Goal: Information Seeking & Learning: Find specific fact

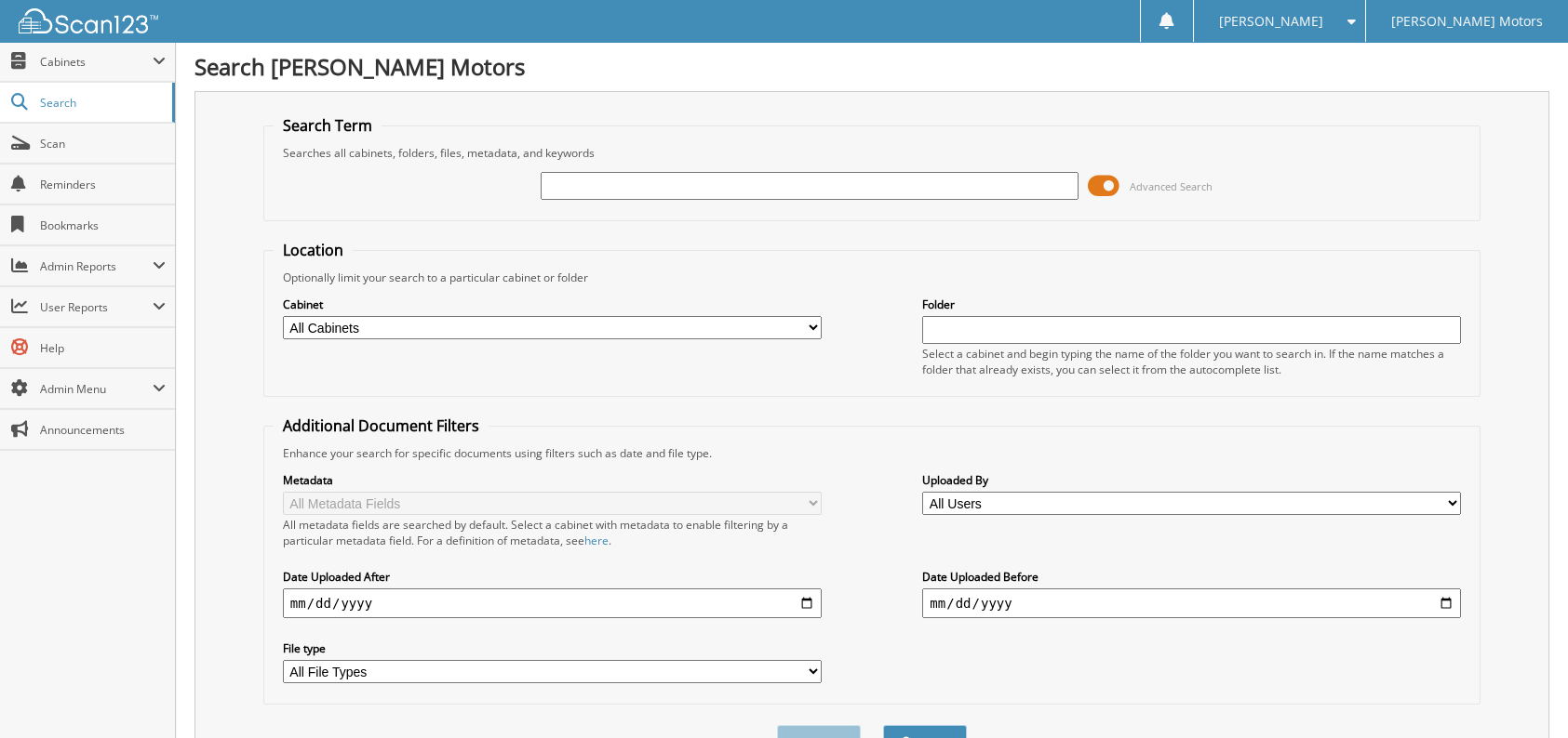
click at [894, 179] on input "text" at bounding box center [809, 185] width 539 height 28
type input "Q2"
click at [883, 726] on button "Search" at bounding box center [925, 743] width 84 height 35
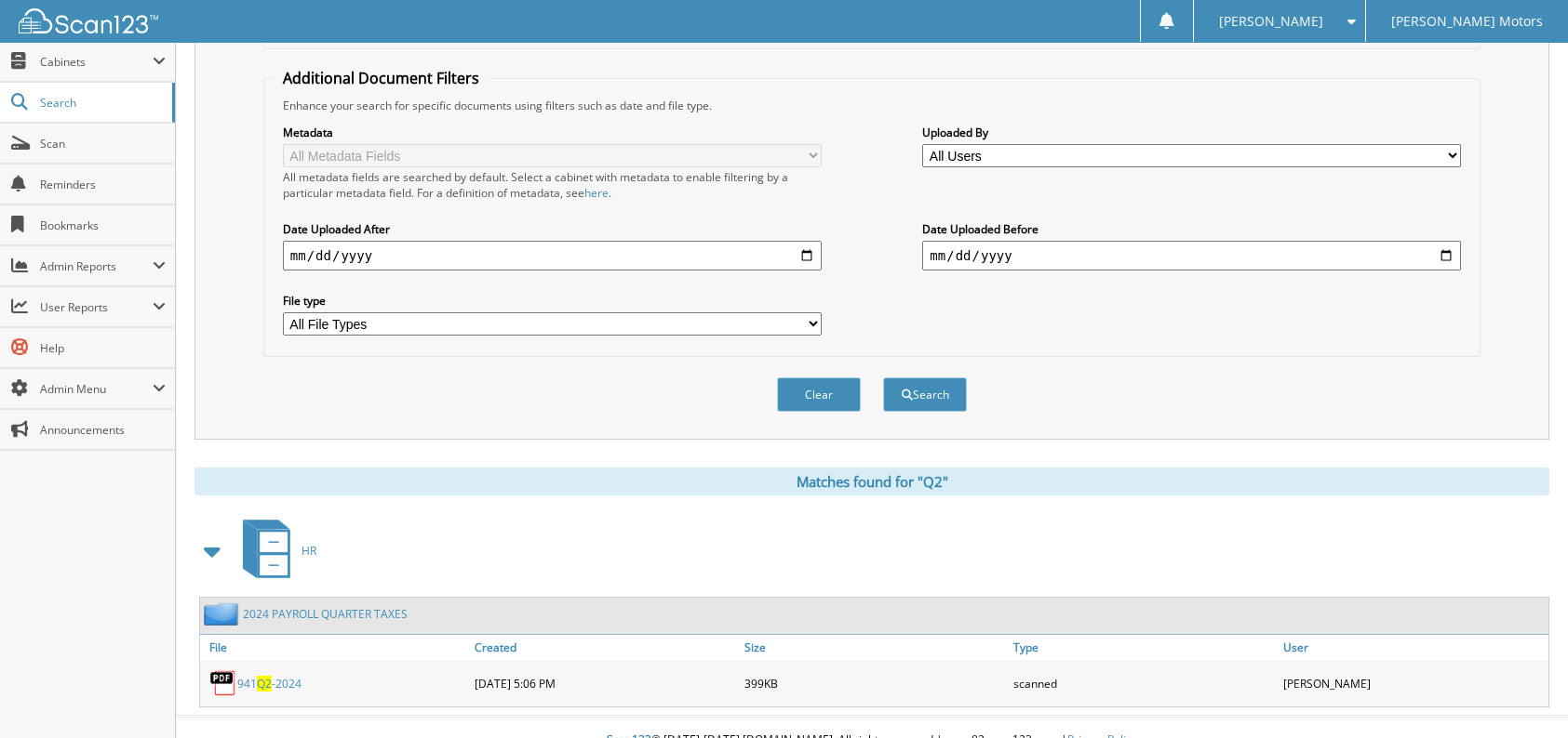
scroll to position [351, 0]
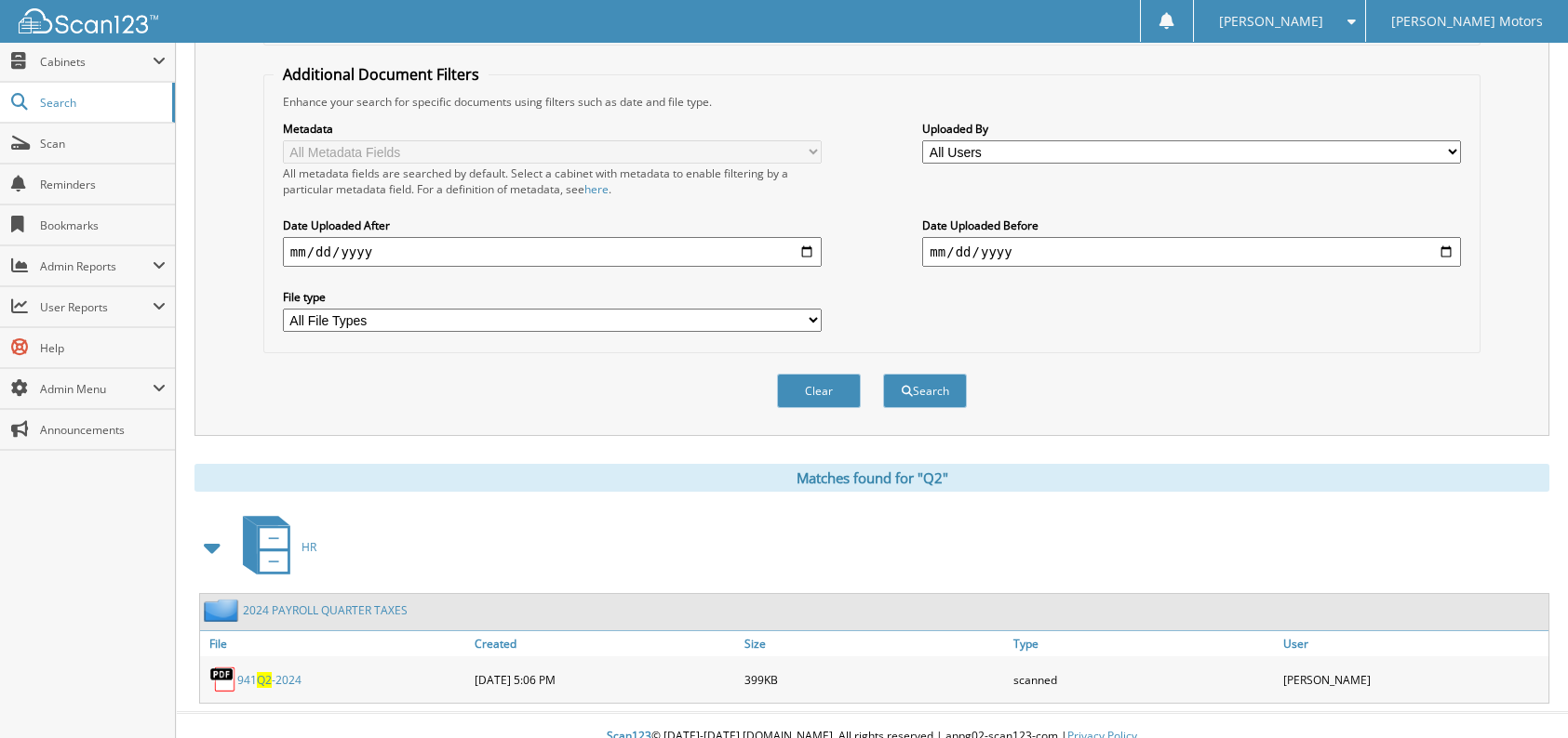
click at [284, 673] on link "941 Q2 -2024" at bounding box center [269, 680] width 64 height 15
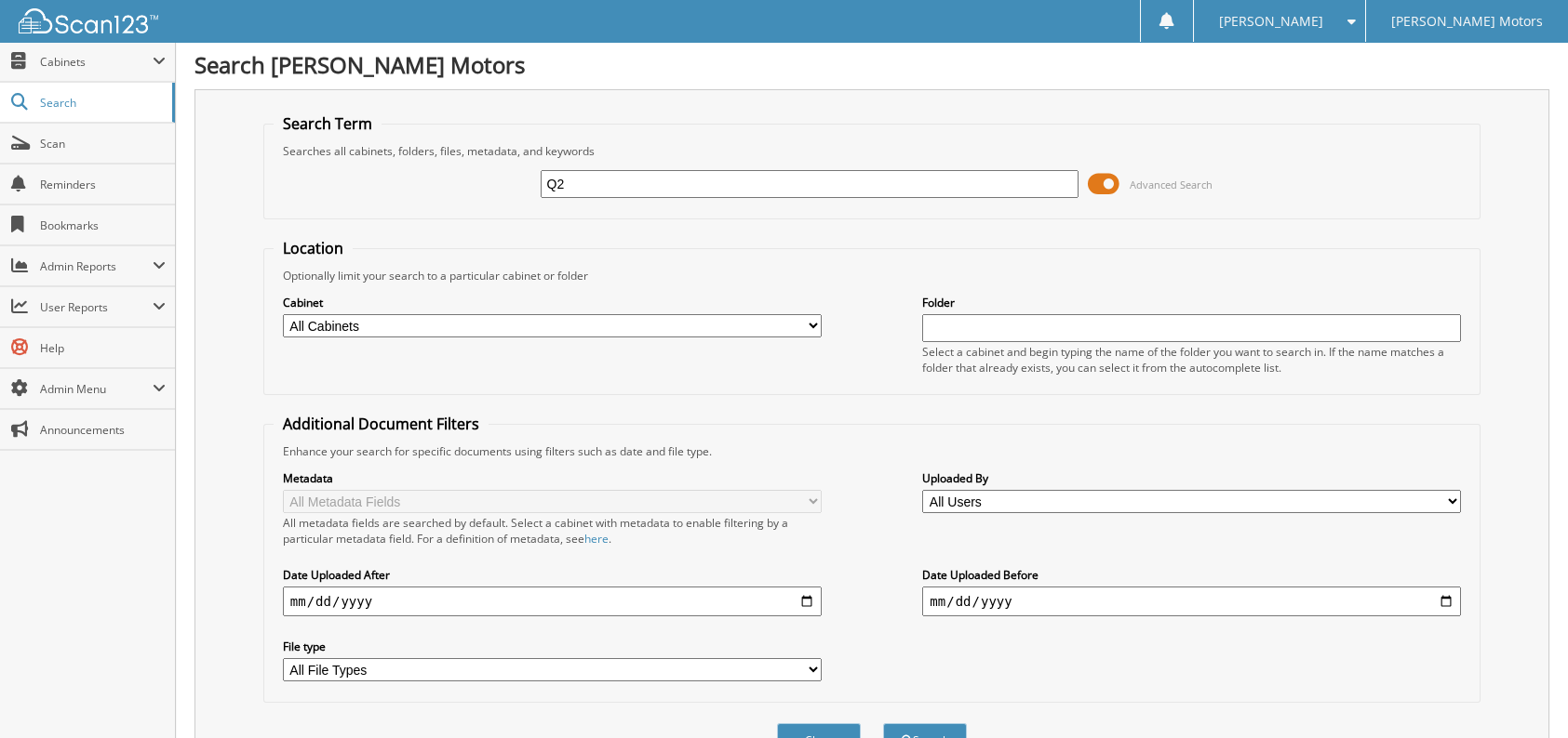
scroll to position [0, 0]
drag, startPoint x: 565, startPoint y: 180, endPoint x: 323, endPoint y: 121, distance: 249.1
click at [325, 121] on fieldset "Search Term Searches all cabinets, folders, files, metadata, and keywords Q2 Ad…" at bounding box center [872, 168] width 1218 height 106
type input "9413"
click at [883, 726] on button "Search" at bounding box center [925, 743] width 84 height 35
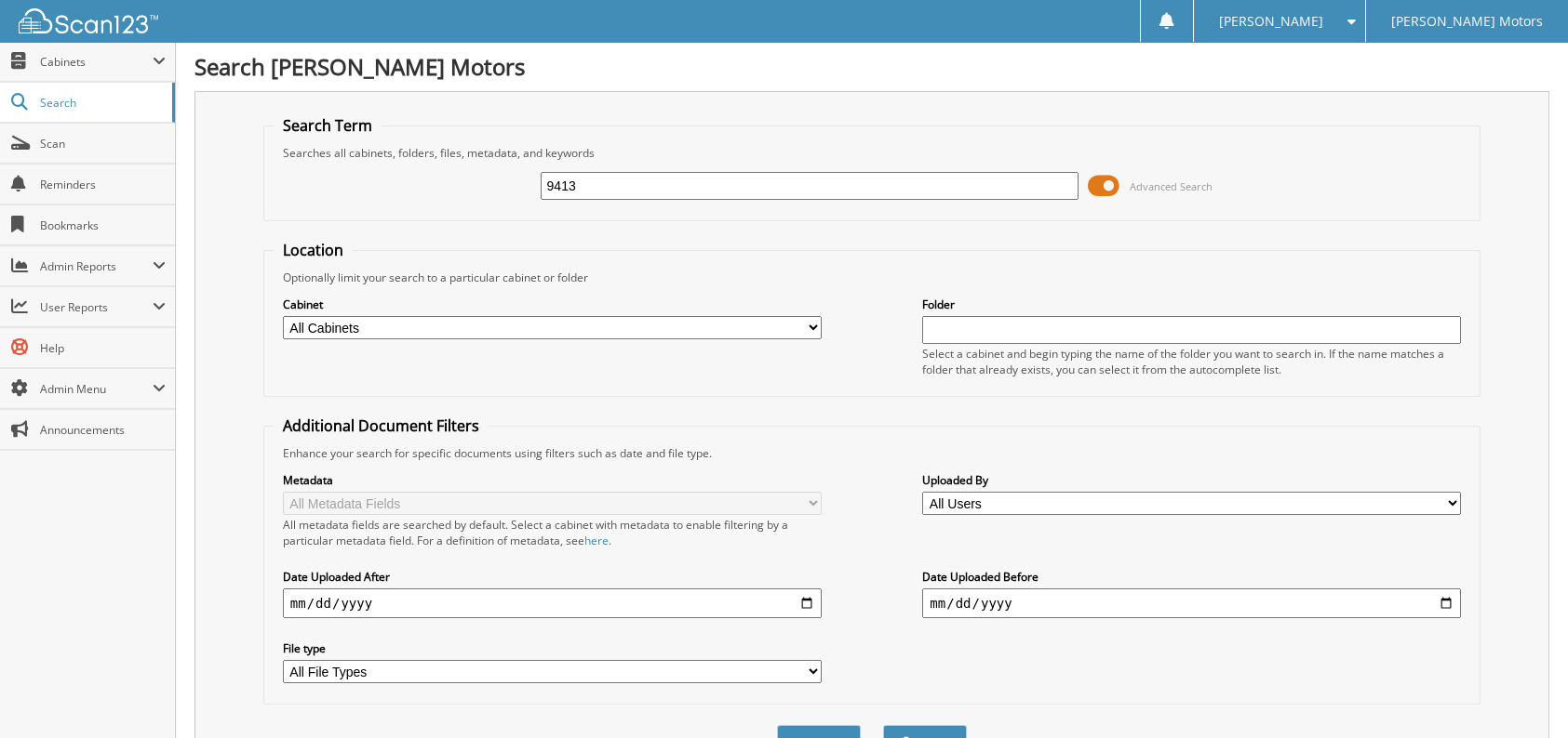
click at [611, 189] on input "9413" at bounding box center [809, 185] width 539 height 28
type input "941"
click at [883, 726] on button "Search" at bounding box center [925, 743] width 84 height 35
drag, startPoint x: 605, startPoint y: 186, endPoint x: 317, endPoint y: 206, distance: 288.7
click at [330, 203] on div "941 Advanced Search" at bounding box center [872, 186] width 1196 height 50
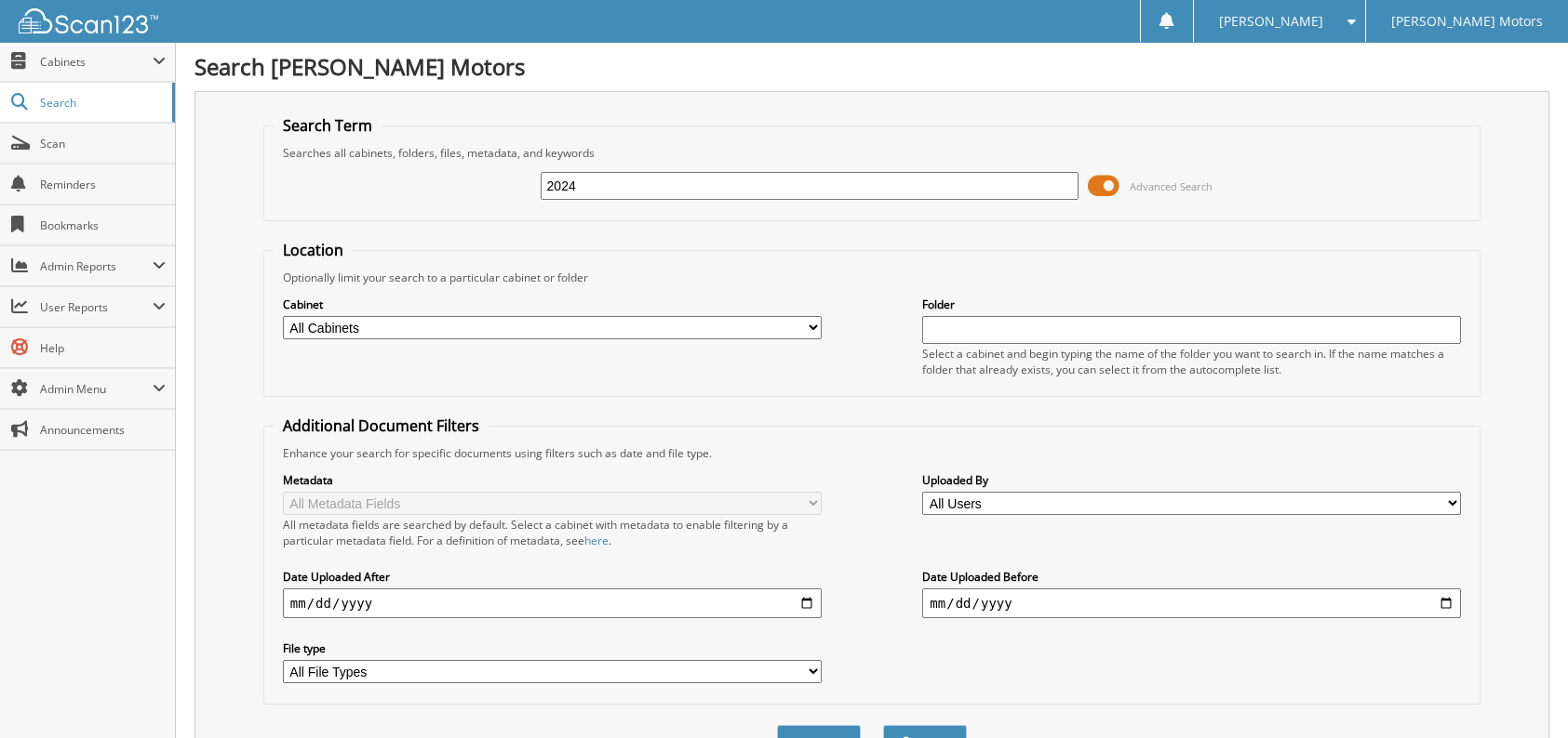
type input "2024"
click at [883, 726] on button "Search" at bounding box center [925, 743] width 84 height 35
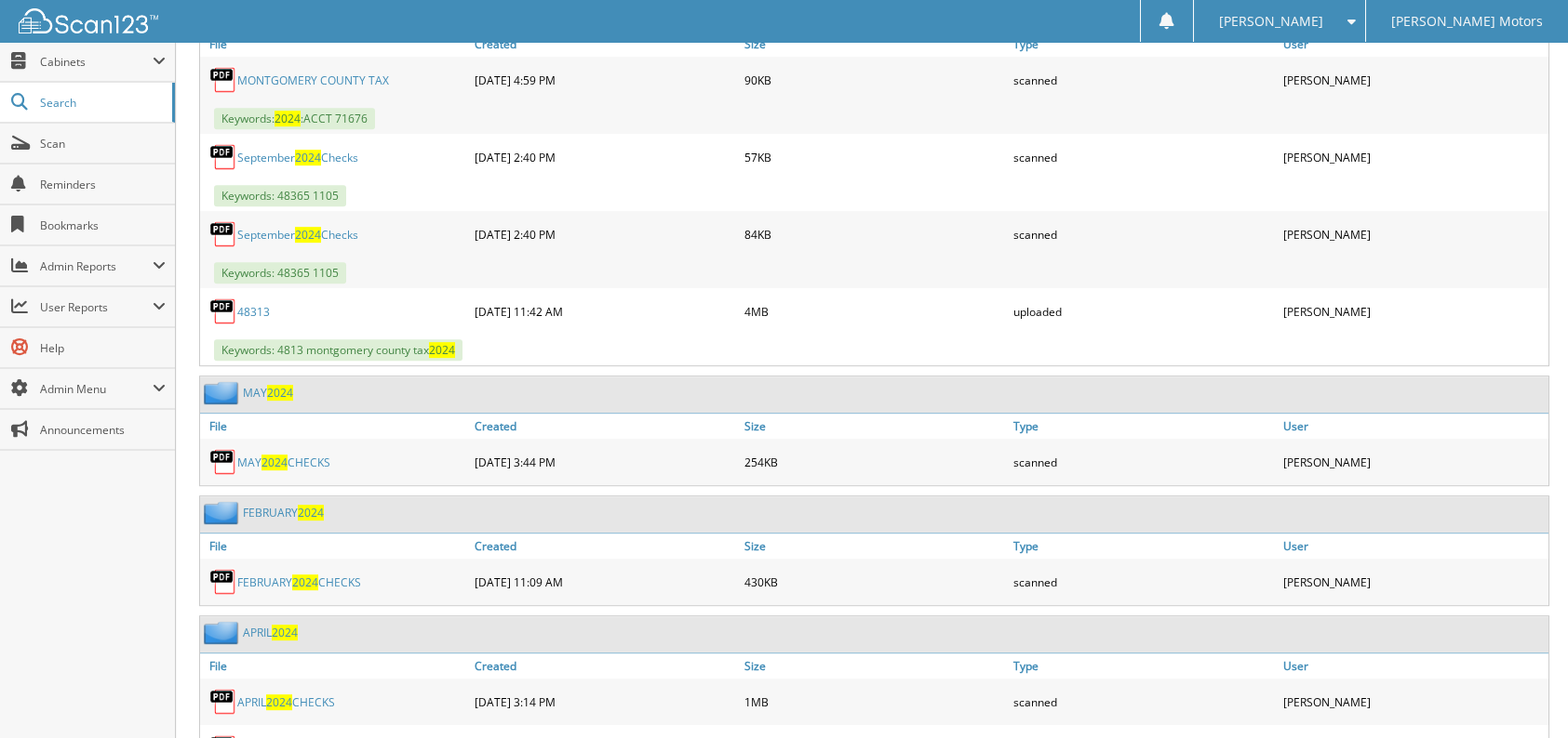
scroll to position [5050, 0]
